Goal: Information Seeking & Learning: Learn about a topic

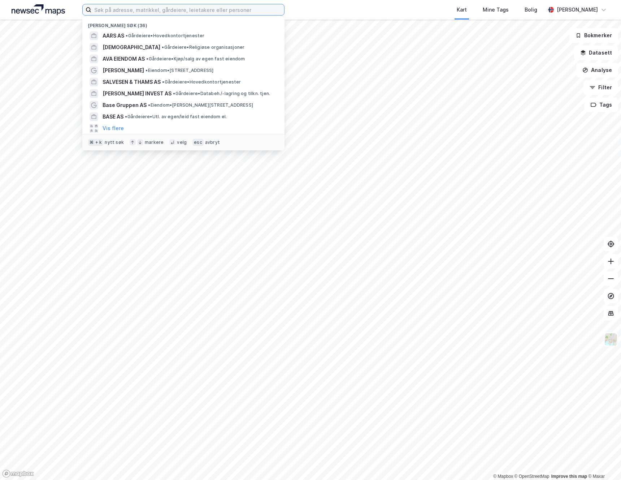
click at [135, 10] on input at bounding box center [187, 9] width 193 height 11
type input "klp eiendom"
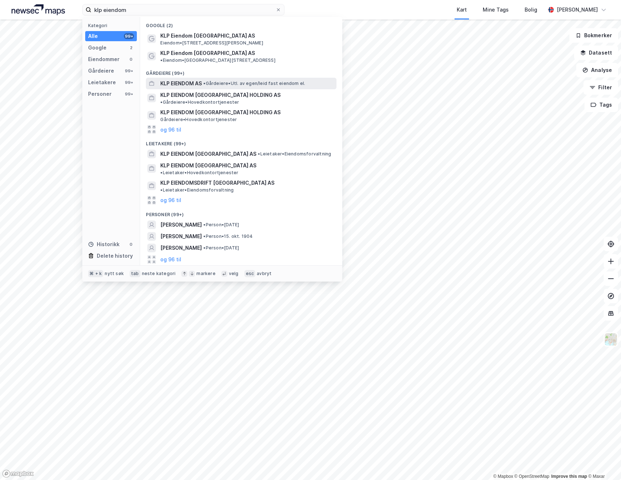
click at [174, 79] on span "KLP EIENDOM AS" at bounding box center [181, 83] width 42 height 9
